Goal: Task Accomplishment & Management: Manage account settings

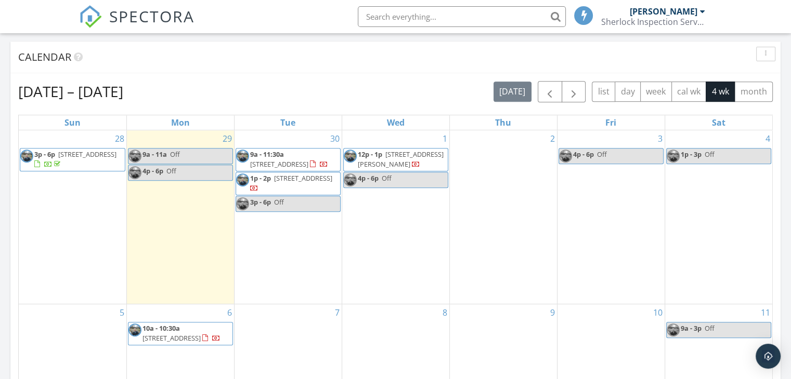
scroll to position [962, 807]
click at [581, 91] on button "button" at bounding box center [573, 91] width 24 height 21
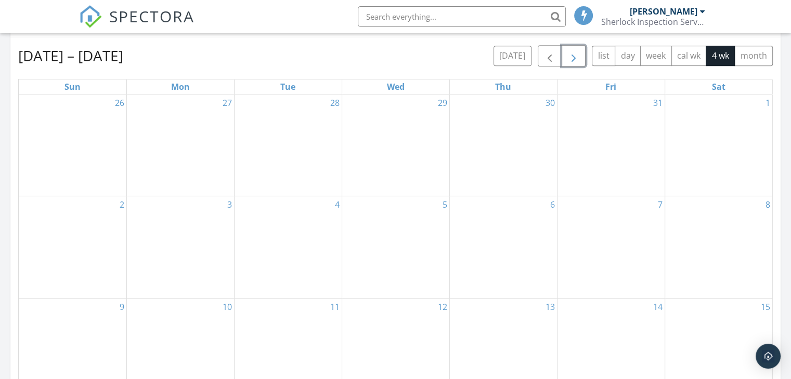
scroll to position [468, 0]
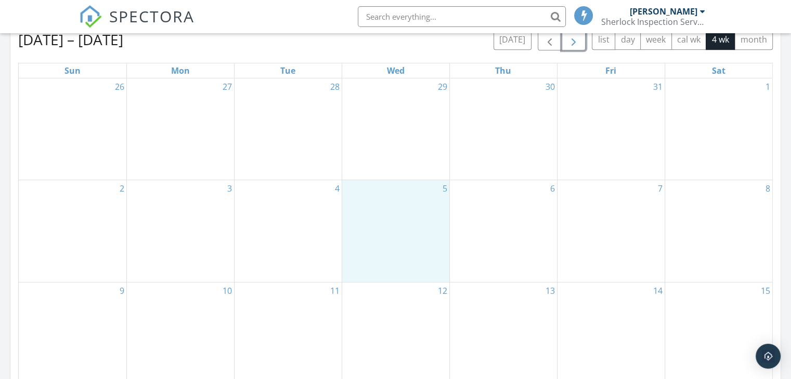
click at [393, 213] on div "5" at bounding box center [395, 231] width 107 height 102
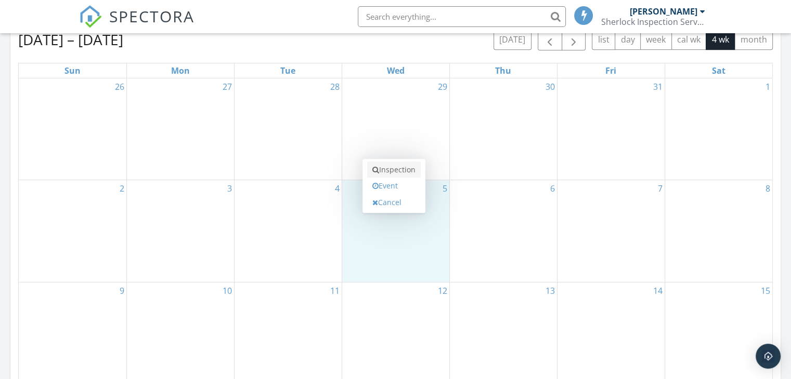
click at [390, 164] on link "Inspection" at bounding box center [394, 170] width 54 height 17
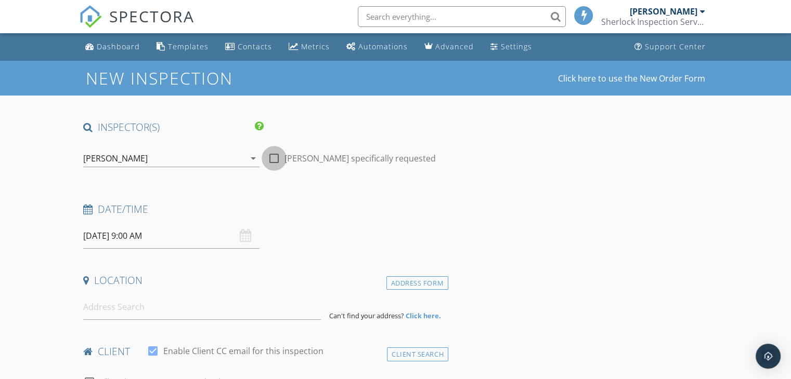
click at [277, 159] on div at bounding box center [274, 159] width 18 height 18
checkbox input "true"
click at [123, 242] on input "11/05/2025 9:00 AM" at bounding box center [171, 235] width 176 height 25
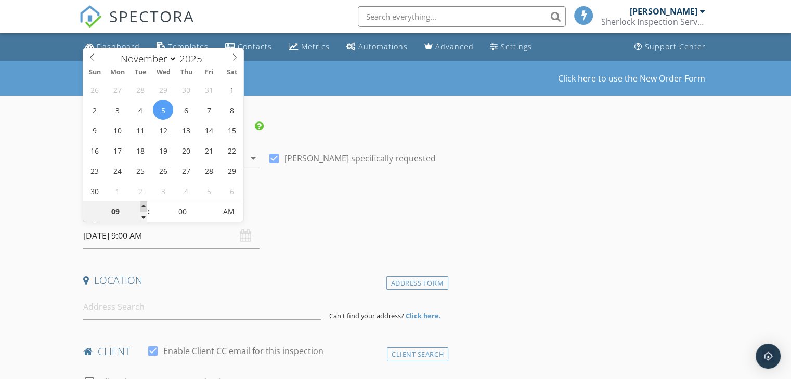
type input "10"
type input "11/05/2025 10:00 AM"
click at [143, 208] on span at bounding box center [143, 207] width 7 height 10
type input "11"
type input "11/05/2025 11:00 AM"
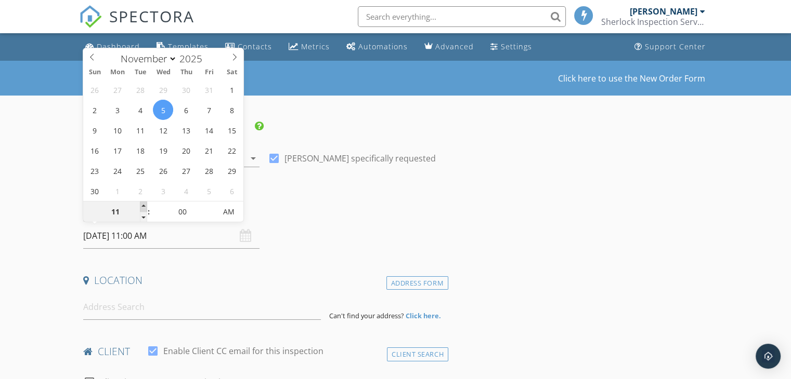
click at [143, 208] on span at bounding box center [143, 207] width 7 height 10
type input "12"
type input "11/05/2025 12:00 PM"
click at [143, 208] on span at bounding box center [143, 207] width 7 height 10
type input "01"
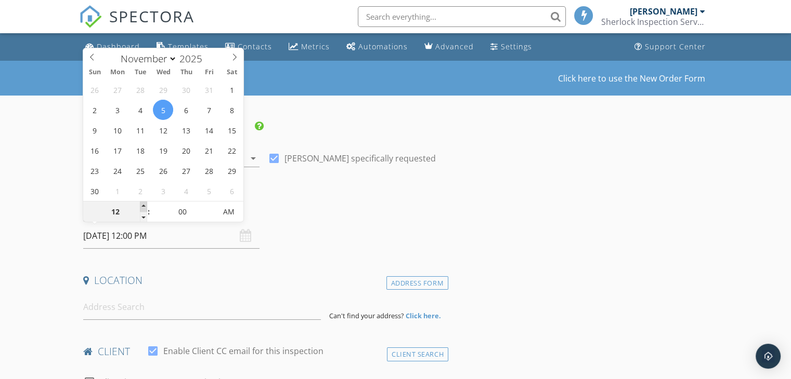
type input "11/05/2025 1:00 PM"
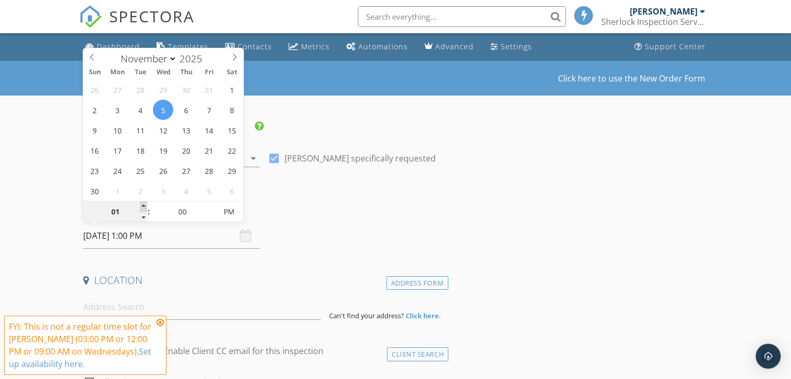
click at [143, 208] on span at bounding box center [143, 207] width 7 height 10
type input "02"
type input "11/05/2025 2:00 PM"
click at [143, 208] on span at bounding box center [143, 207] width 7 height 10
type input "03"
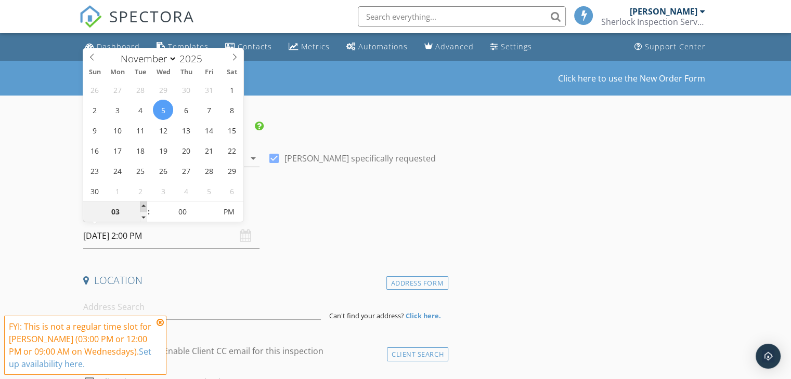
type input "11/05/2025 3:00 PM"
click at [143, 208] on span at bounding box center [143, 207] width 7 height 10
click at [158, 325] on icon at bounding box center [159, 323] width 7 height 8
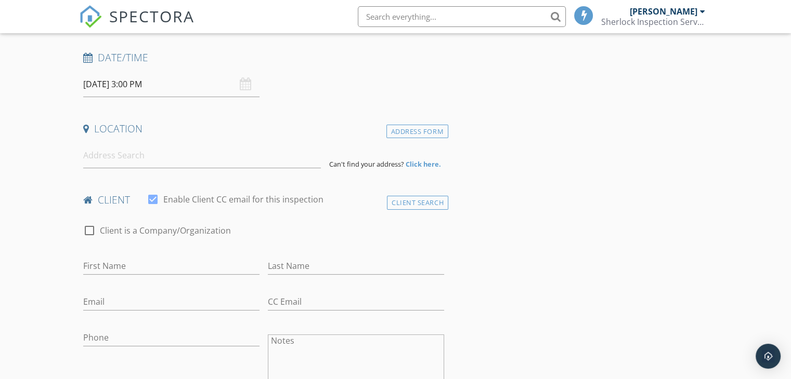
scroll to position [208, 0]
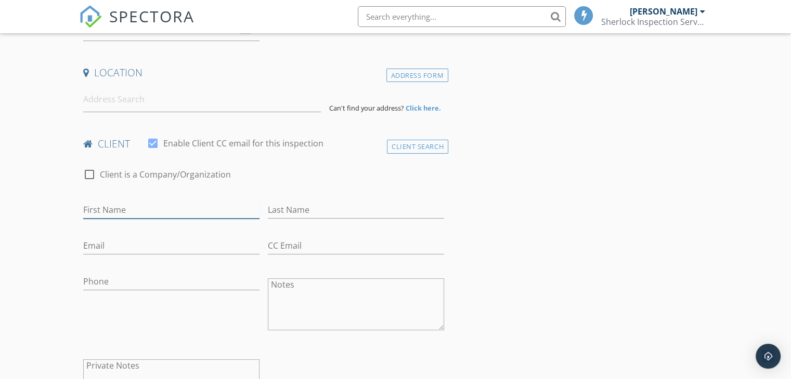
click at [156, 212] on input "First Name" at bounding box center [171, 210] width 176 height 17
type input "Jill"
click at [150, 275] on input "Phone" at bounding box center [171, 281] width 176 height 17
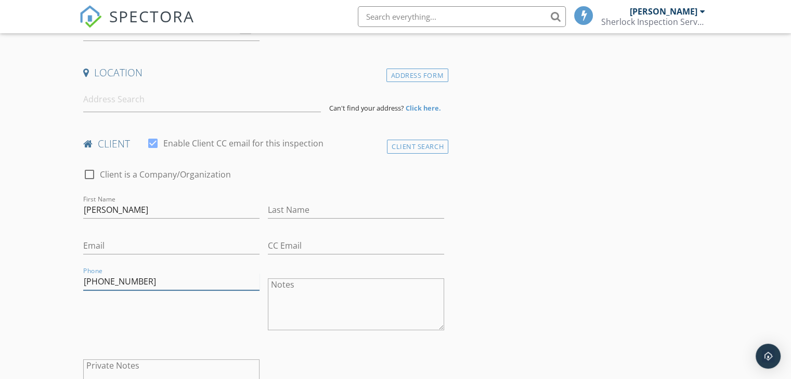
type input "847-909-4363"
click at [277, 213] on input "Last Name" at bounding box center [356, 210] width 176 height 17
type input "Youman"
click at [193, 246] on input "Email" at bounding box center [171, 246] width 176 height 17
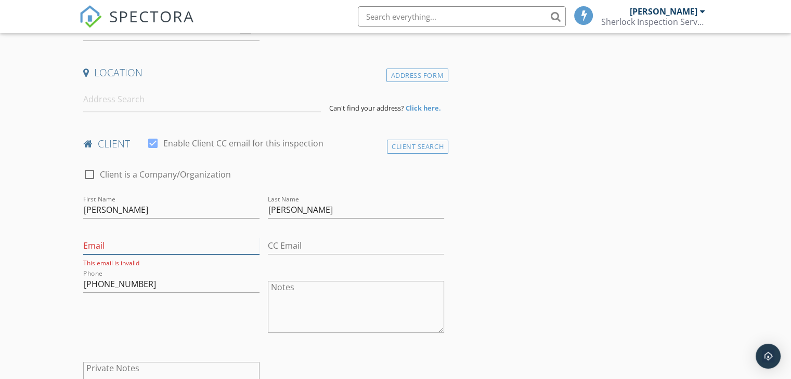
click at [136, 248] on input "Email" at bounding box center [171, 246] width 176 height 17
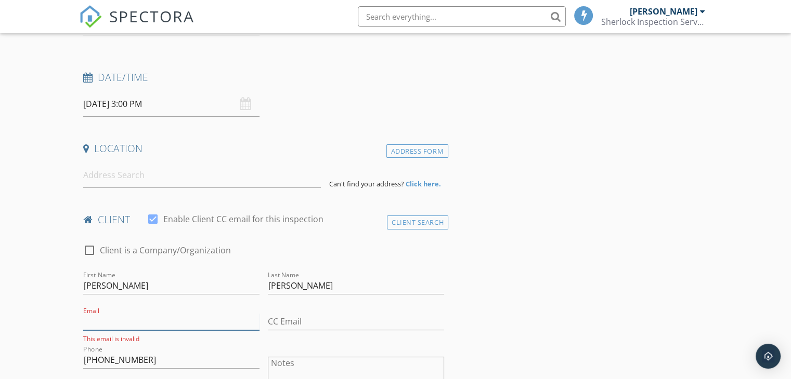
scroll to position [52, 0]
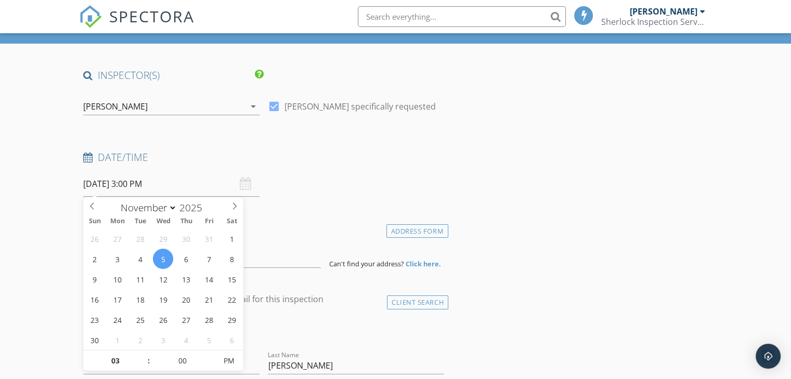
click at [152, 188] on input "11/05/2025 3:00 PM" at bounding box center [171, 184] width 176 height 25
type input "04"
type input "11/05/2025 4:00 PM"
click at [144, 357] on span at bounding box center [143, 356] width 7 height 10
type input "05"
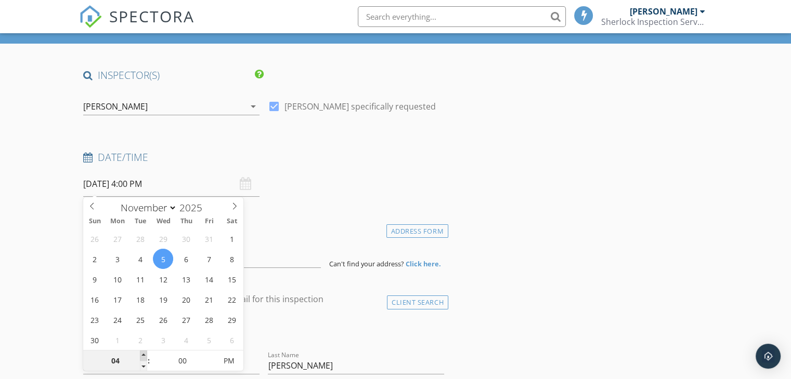
type input "11/05/2025 5:00 PM"
click at [144, 357] on span at bounding box center [143, 356] width 7 height 10
type input "04"
type input "11/05/2025 4:00 PM"
click at [142, 366] on span at bounding box center [143, 366] width 7 height 10
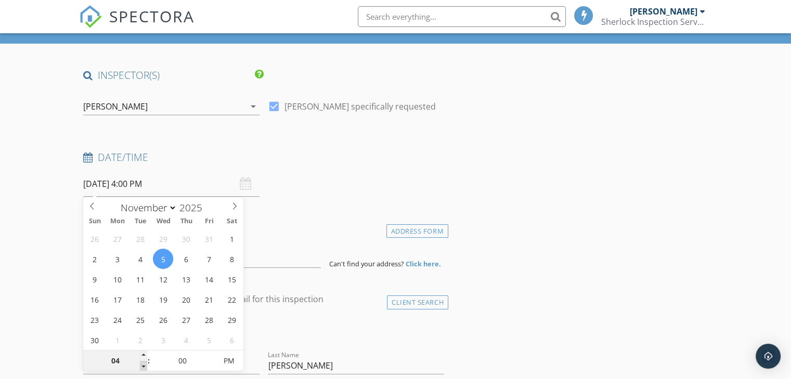
type input "03"
type input "11/05/2025 3:00 PM"
click at [142, 366] on span at bounding box center [143, 366] width 7 height 10
type input "02"
type input "11/05/2025 2:00 PM"
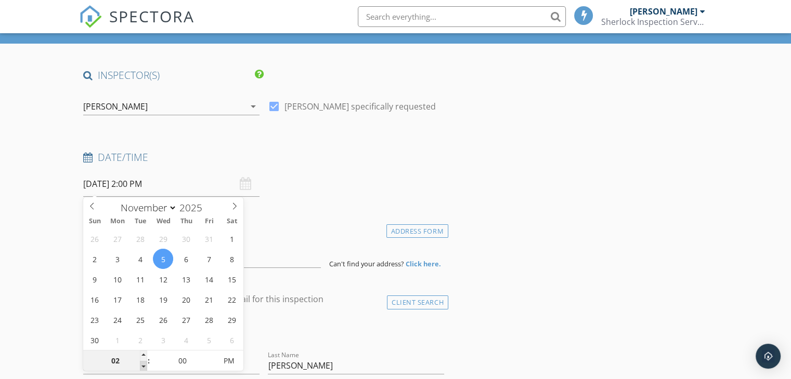
click at [142, 366] on span at bounding box center [143, 366] width 7 height 10
type input "01"
type input "11/05/2025 1:00 PM"
click at [142, 366] on span at bounding box center [143, 366] width 7 height 10
type input "12"
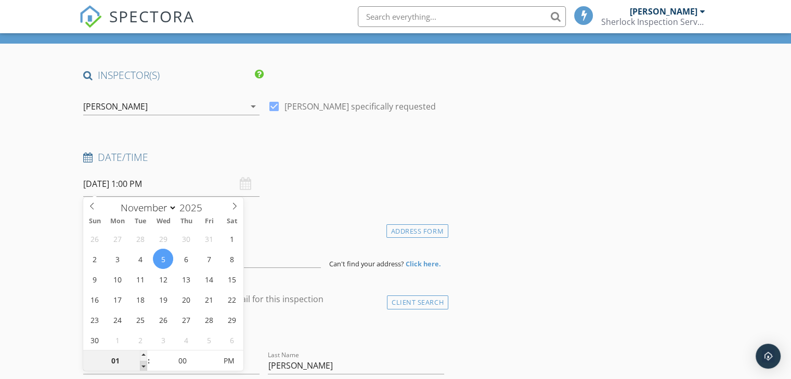
type input "11/05/2025 12:00 PM"
click at [142, 366] on span at bounding box center [143, 366] width 7 height 10
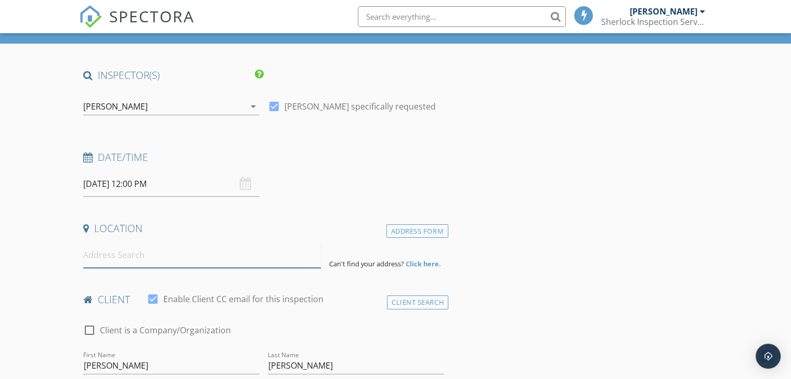
click at [252, 262] on input at bounding box center [202, 255] width 238 height 25
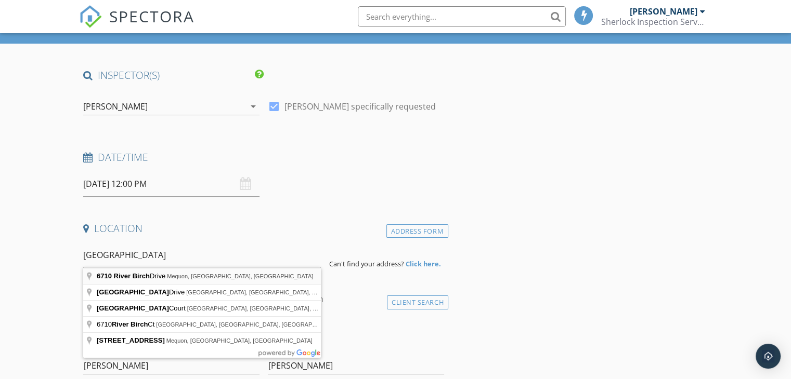
type input "6710 River Birch Drive, Mequon, WI, USA"
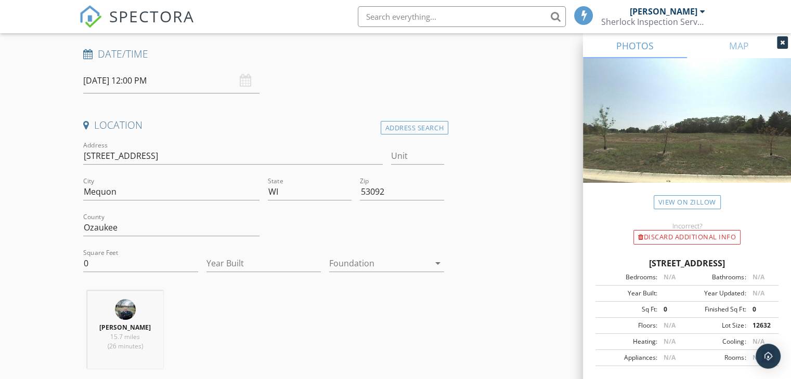
scroll to position [156, 0]
click at [98, 253] on div "Square Feet 0" at bounding box center [140, 265] width 115 height 34
click at [108, 261] on input "0" at bounding box center [140, 263] width 115 height 17
type input "3610"
click at [235, 267] on input "Year Built" at bounding box center [263, 263] width 115 height 17
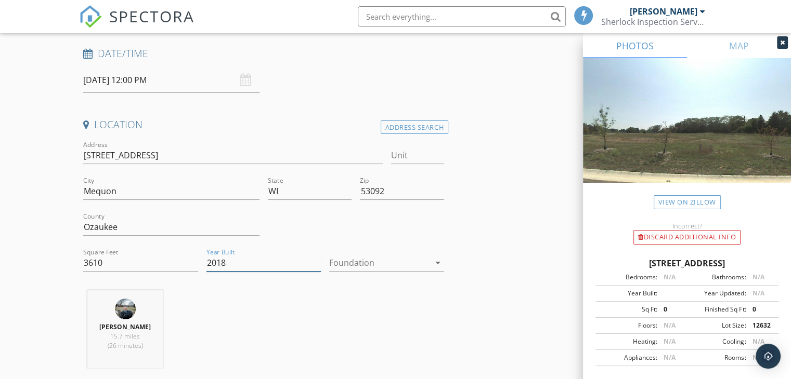
type input "2018"
click at [386, 269] on div at bounding box center [379, 263] width 100 height 17
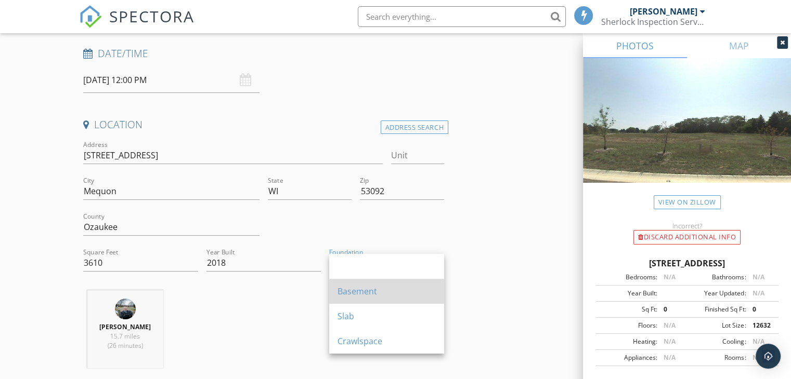
click at [378, 288] on div "Basement" at bounding box center [386, 291] width 98 height 12
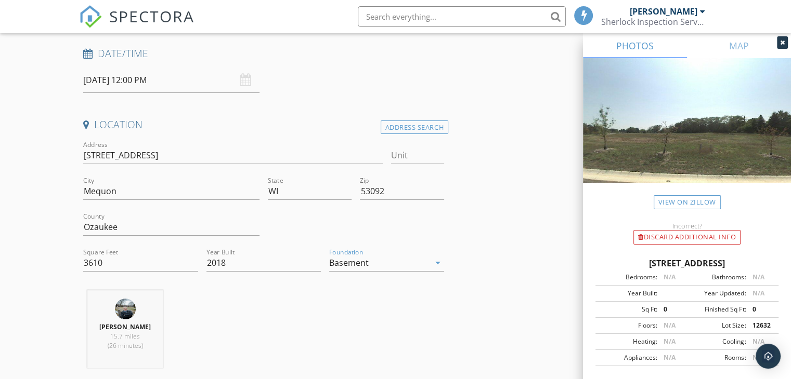
click at [367, 303] on div "Dan Reik 15.7 miles (26 minutes)" at bounding box center [263, 334] width 369 height 86
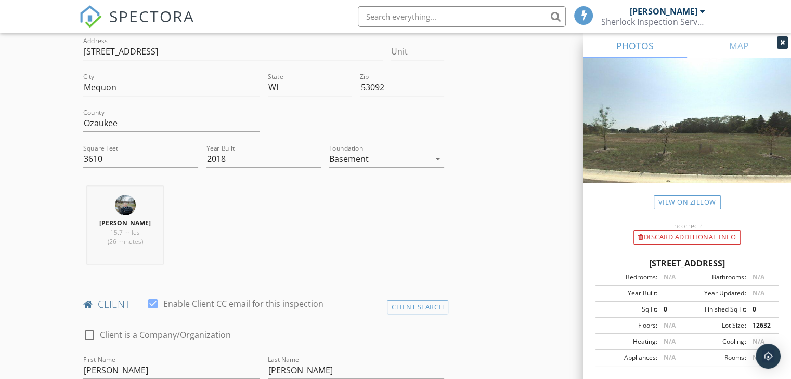
scroll to position [416, 0]
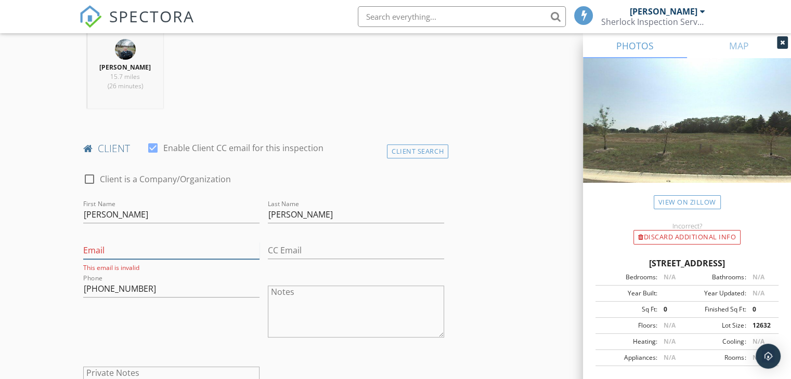
click at [146, 247] on input "Email" at bounding box center [171, 250] width 176 height 17
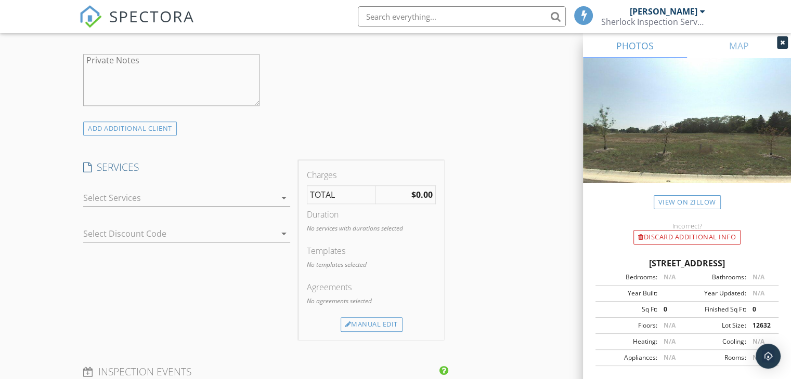
scroll to position [728, 0]
type input "silverhair.wi@gmail.com"
click at [105, 195] on div at bounding box center [179, 196] width 192 height 17
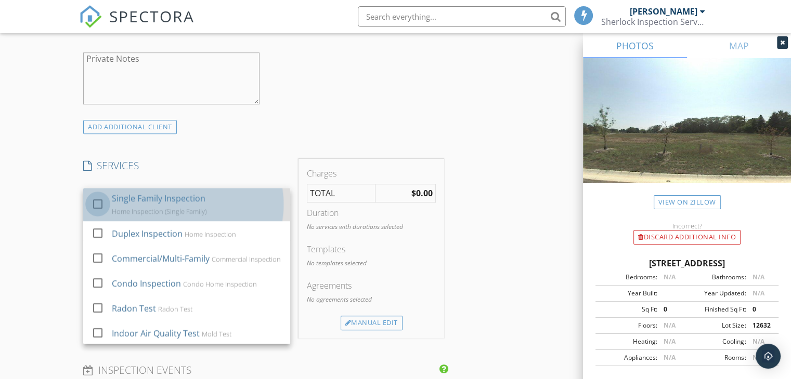
click at [97, 202] on div at bounding box center [98, 204] width 18 height 18
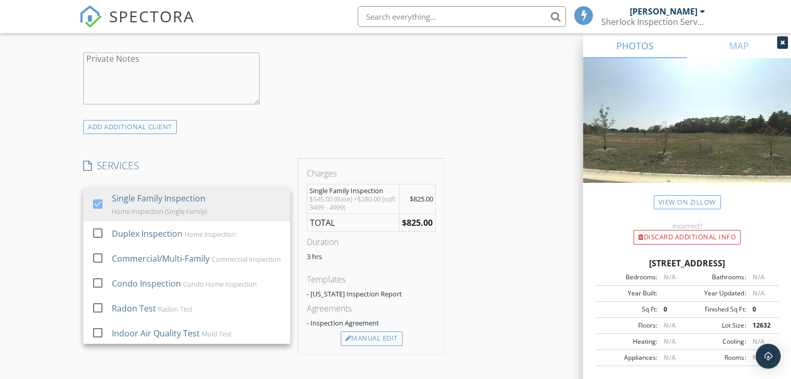
click at [60, 207] on div "New Inspection Click here to use the New Order Form INSPECTOR(S) check_box Dan …" at bounding box center [395, 235] width 791 height 1805
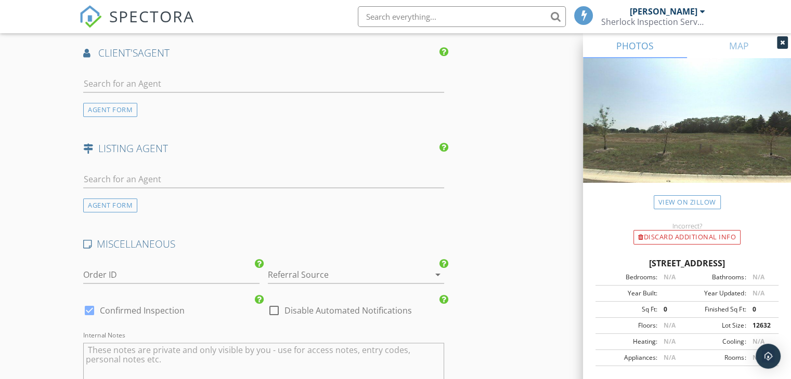
scroll to position [1299, 0]
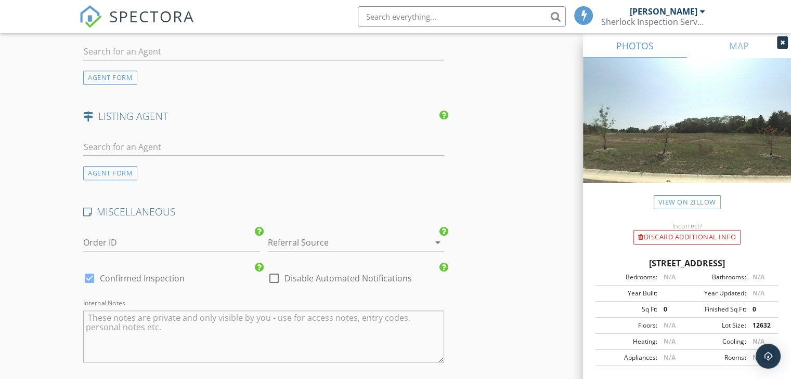
click at [348, 234] on div at bounding box center [341, 242] width 147 height 17
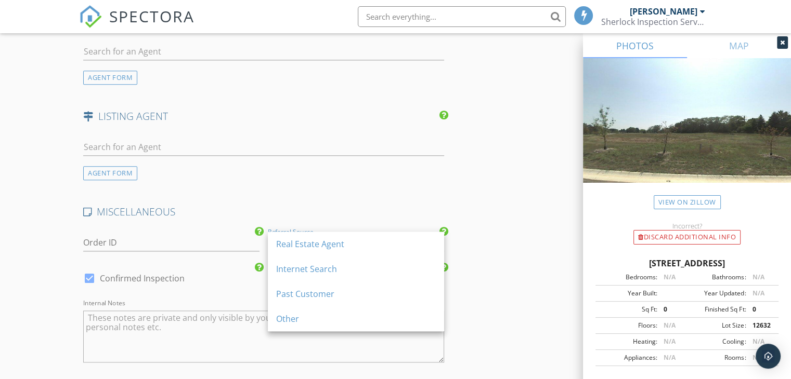
click at [348, 233] on div "Real Estate Agent" at bounding box center [356, 244] width 160 height 25
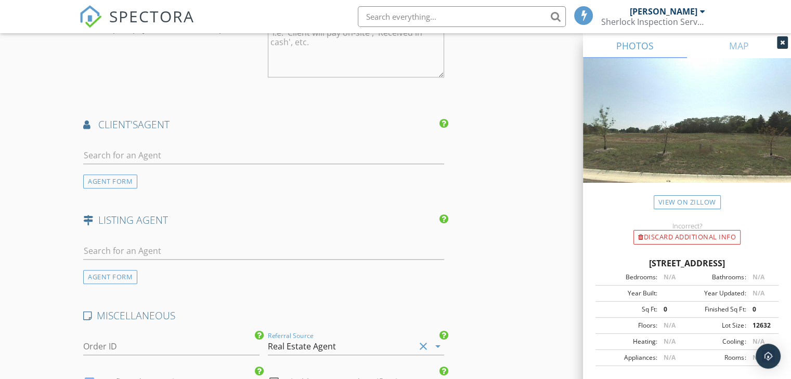
scroll to position [1483, 0]
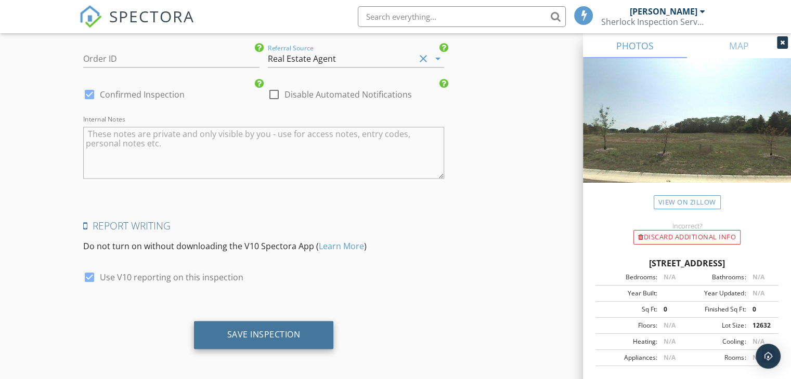
click at [253, 335] on div "Save Inspection" at bounding box center [263, 335] width 73 height 10
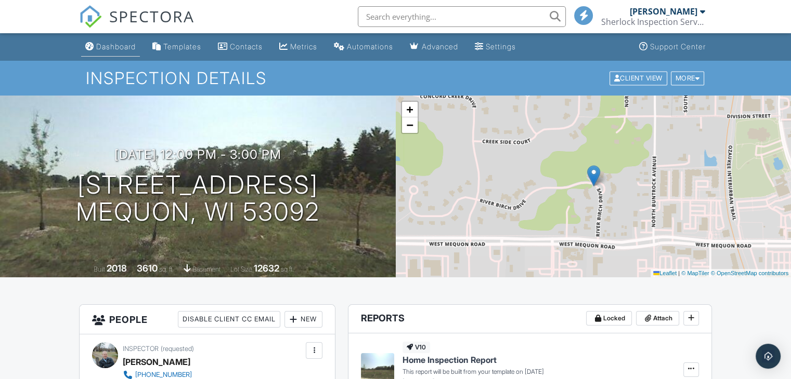
click at [96, 44] on link "Dashboard" at bounding box center [110, 46] width 59 height 19
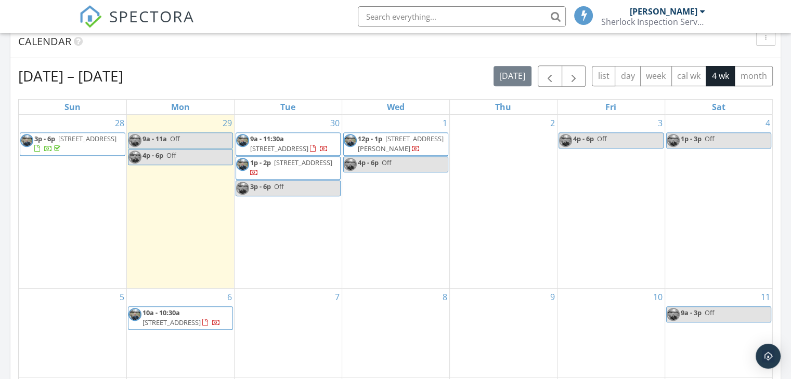
scroll to position [416, 0]
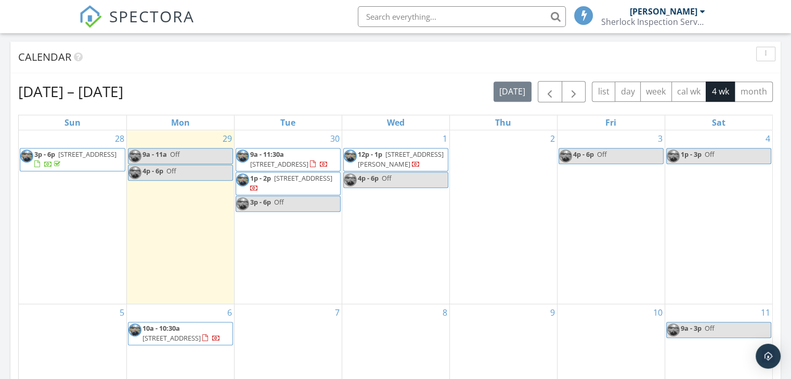
click at [291, 160] on span "[STREET_ADDRESS]" at bounding box center [279, 164] width 58 height 9
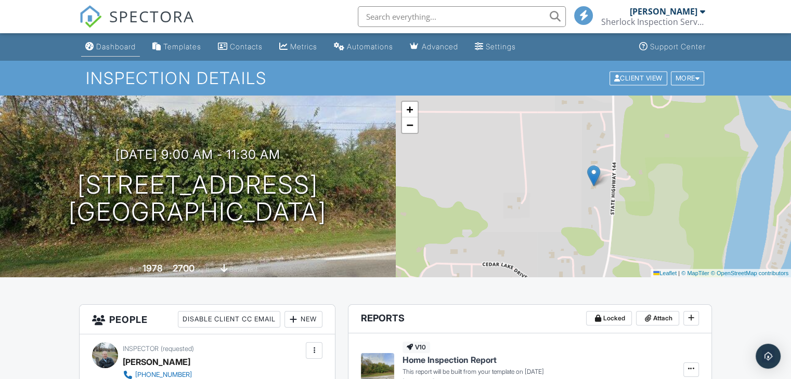
click at [119, 41] on link "Dashboard" at bounding box center [110, 46] width 59 height 19
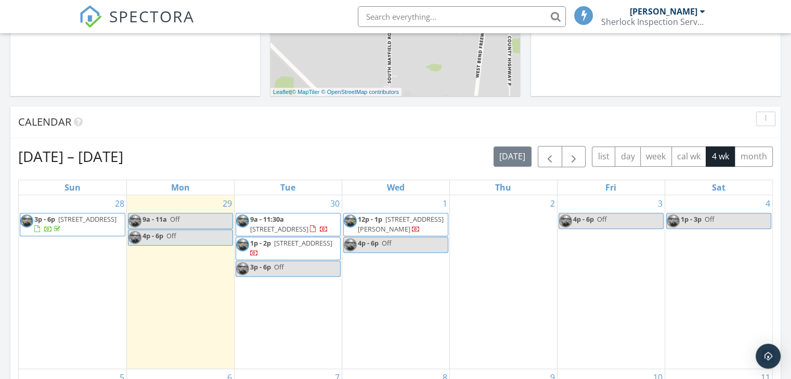
scroll to position [416, 0]
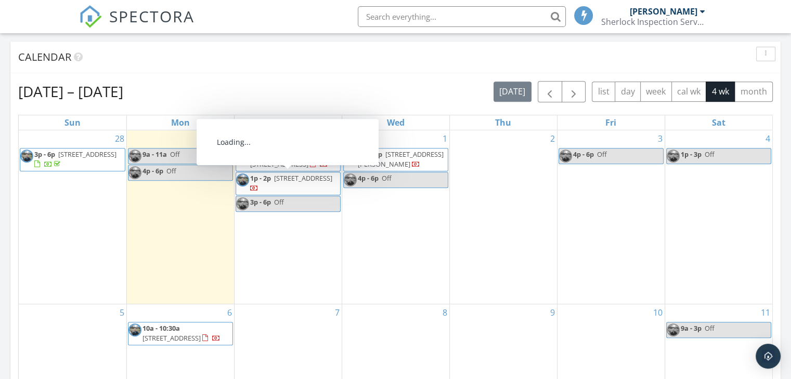
click at [293, 179] on span "2327 N 88th St, Wauwatosa 53226" at bounding box center [303, 178] width 58 height 9
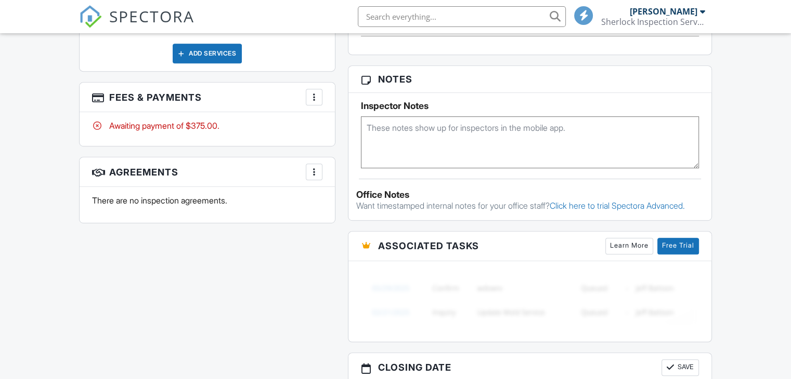
scroll to position [607, 0]
click at [533, 129] on textarea at bounding box center [530, 142] width 338 height 52
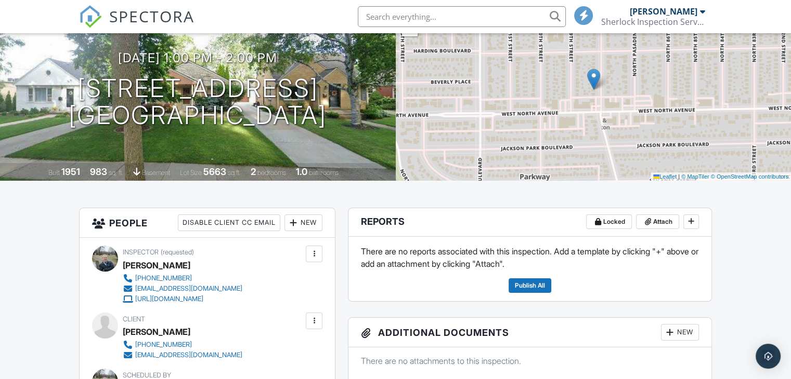
scroll to position [0, 0]
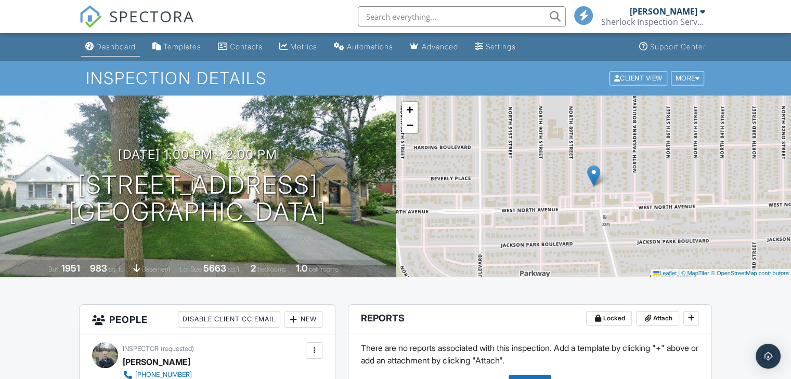
type textarea "Mold Test. Just Purchased. Seller had no knowledge of mold. Built 1951. Sump Pu…"
click at [116, 44] on div "Dashboard" at bounding box center [116, 46] width 40 height 9
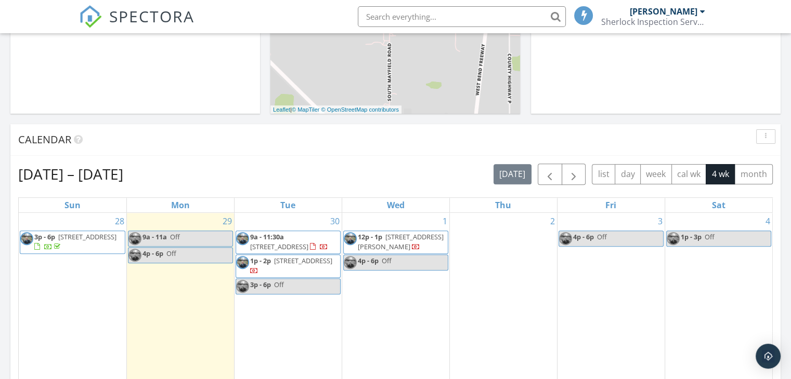
scroll to position [416, 0]
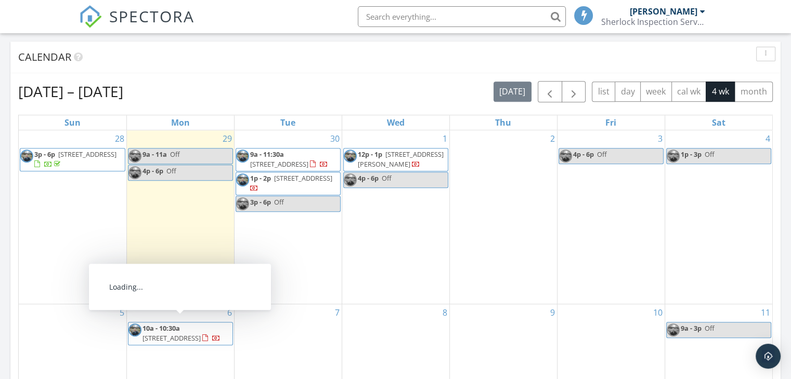
click at [177, 324] on span "10a - 10:30a" at bounding box center [160, 328] width 37 height 9
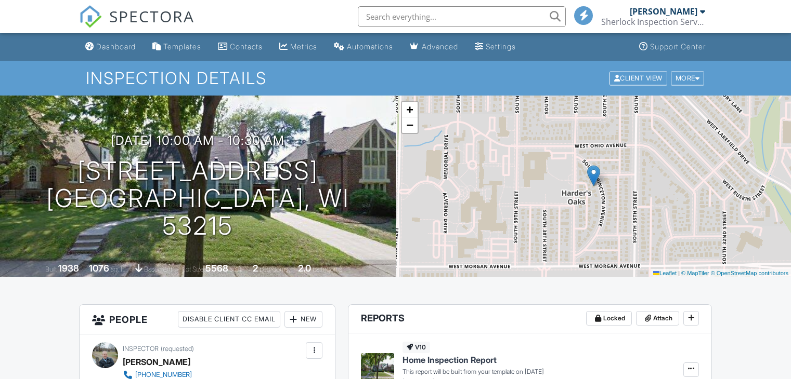
scroll to position [446, 0]
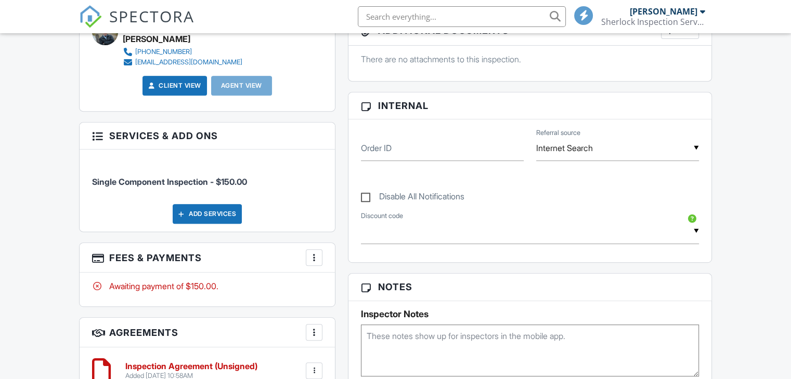
click at [508, 190] on div "Disable All Notifications" at bounding box center [529, 191] width 350 height 39
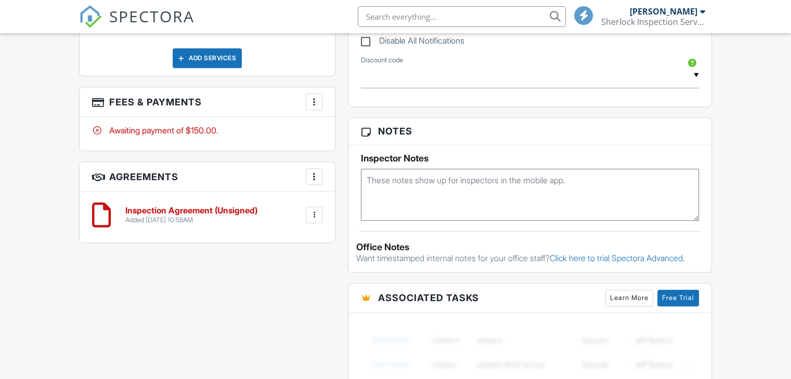
scroll to position [0, 0]
click at [508, 181] on textarea at bounding box center [530, 195] width 338 height 52
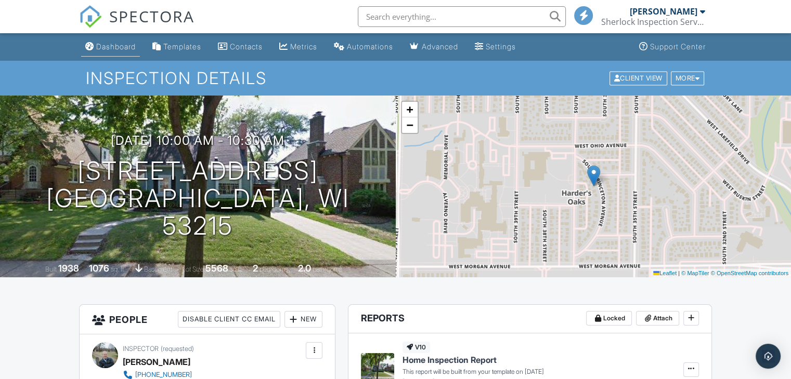
type textarea "Roof Inspection. Roof 20ish Years Old."
click at [124, 48] on div "Dashboard" at bounding box center [116, 46] width 40 height 9
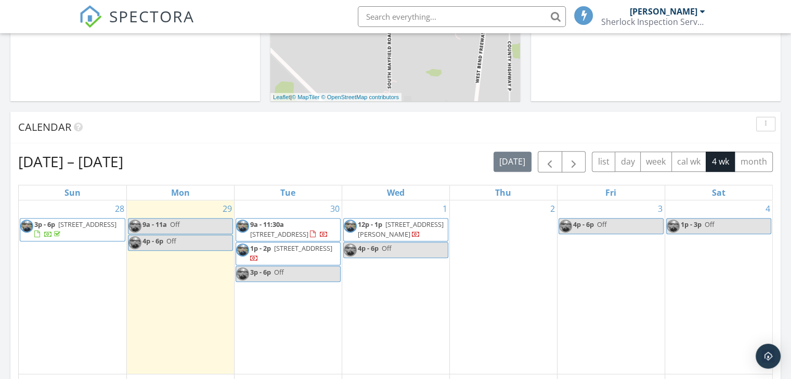
scroll to position [364, 0]
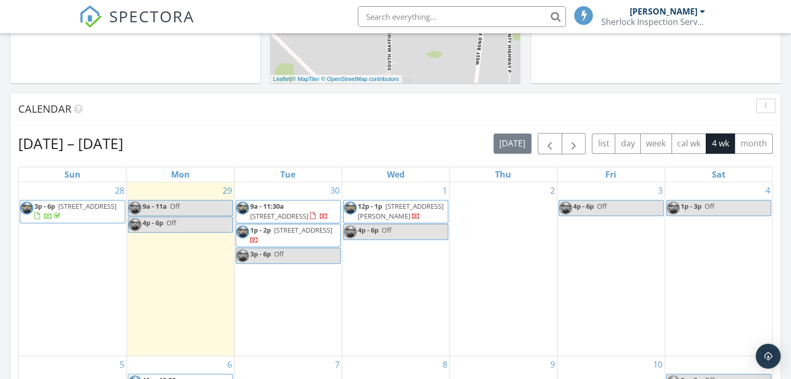
click at [423, 203] on span "109 Ferris Dr, North Prairie 53153" at bounding box center [401, 211] width 86 height 19
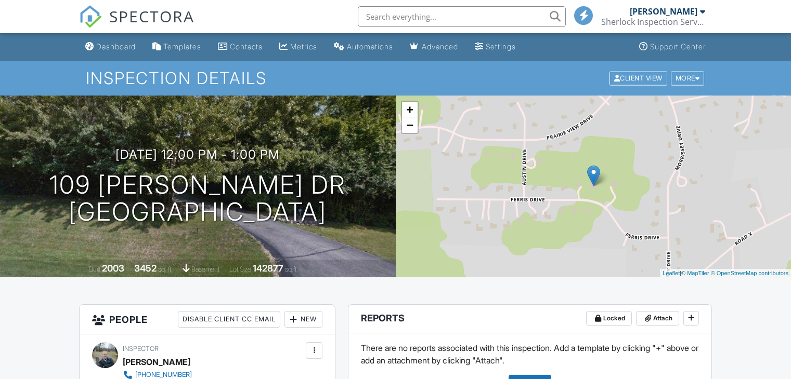
type textarea "Mold Air Test in Basement. Duct/Sampling...etc...Particulate Test as well?"
click at [126, 45] on div "Dashboard" at bounding box center [116, 46] width 40 height 9
